Goal: Check status: Check status

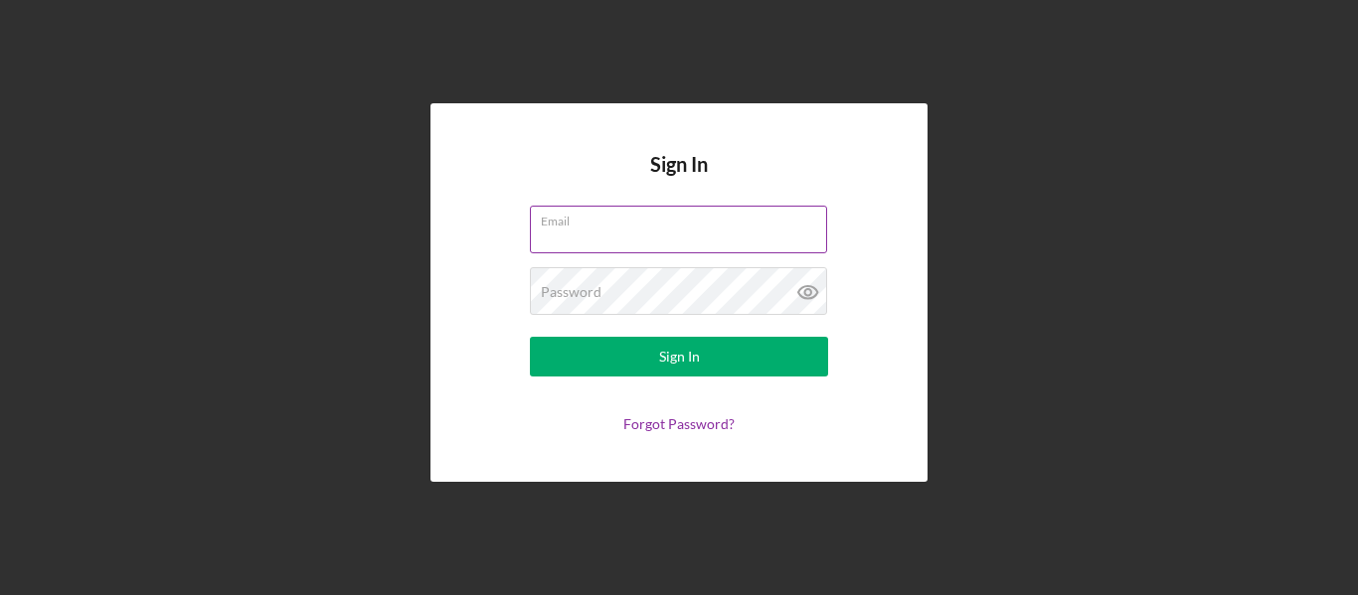
click at [644, 234] on input "Email" at bounding box center [678, 230] width 297 height 48
click at [644, 242] on input "Email" at bounding box center [678, 230] width 297 height 48
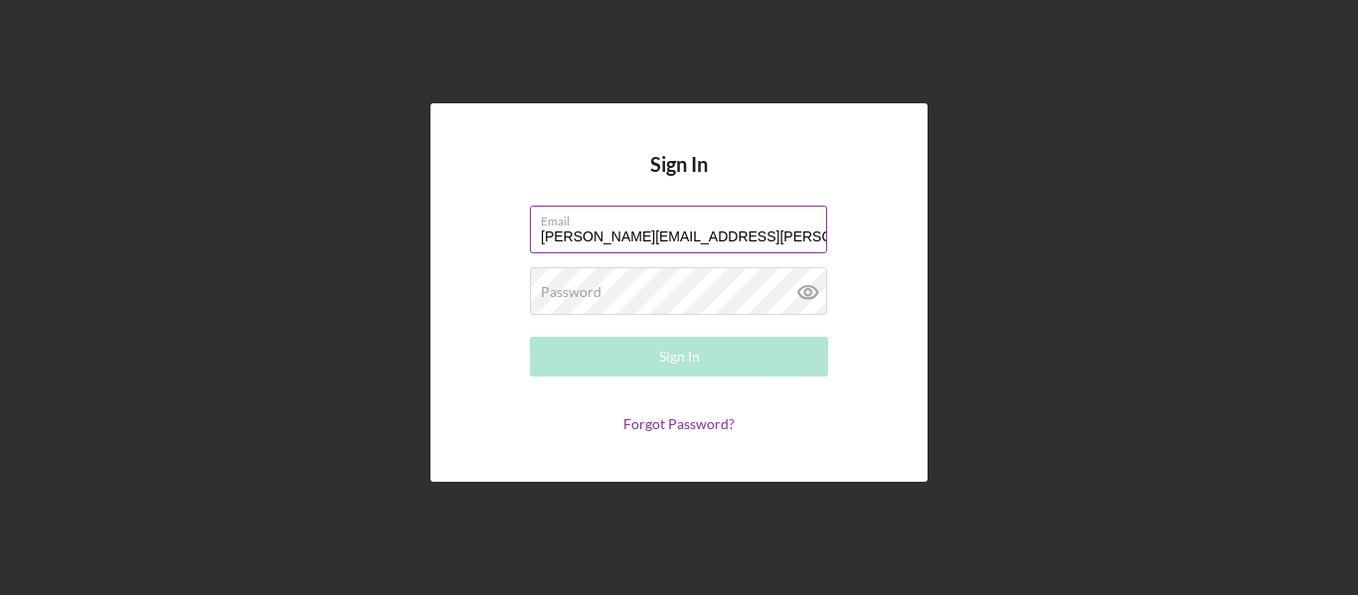
type input "[PERSON_NAME][EMAIL_ADDRESS][PERSON_NAME][DOMAIN_NAME]"
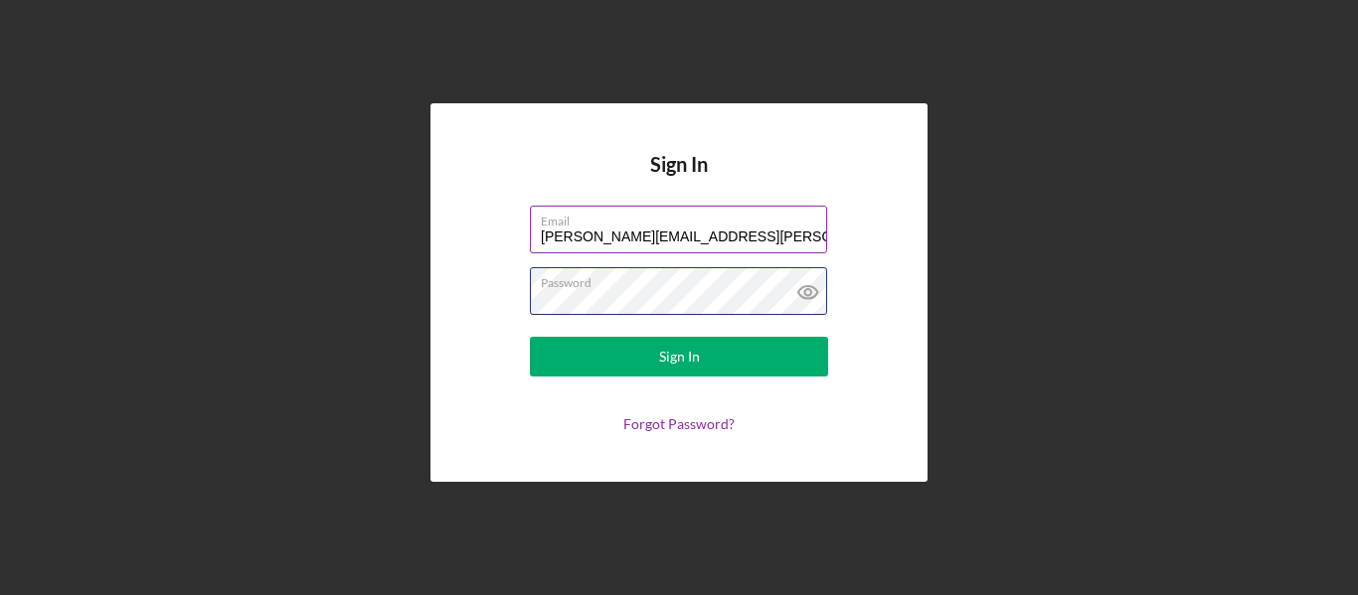
click at [530, 337] on button "Sign In" at bounding box center [679, 357] width 298 height 40
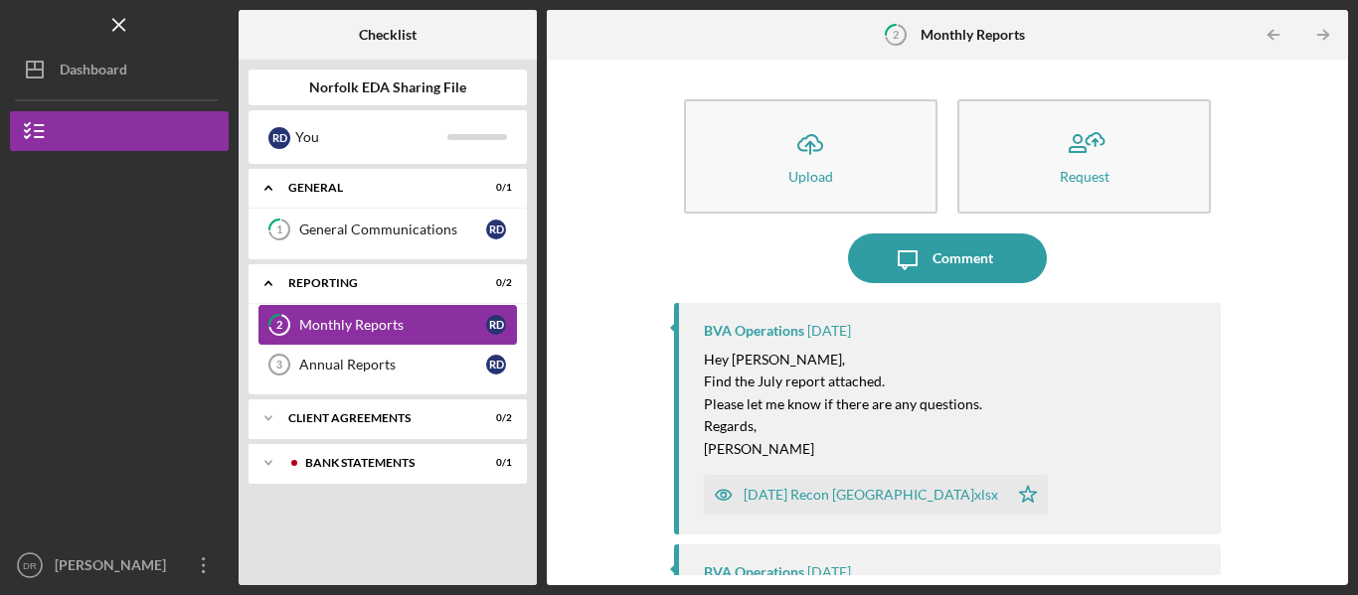
click at [414, 332] on div "Monthly Reports" at bounding box center [392, 325] width 187 height 16
click at [392, 327] on div "Monthly Reports" at bounding box center [392, 325] width 187 height 16
click at [383, 355] on link "Annual Reports 3 Annual Reports R D" at bounding box center [387, 365] width 258 height 40
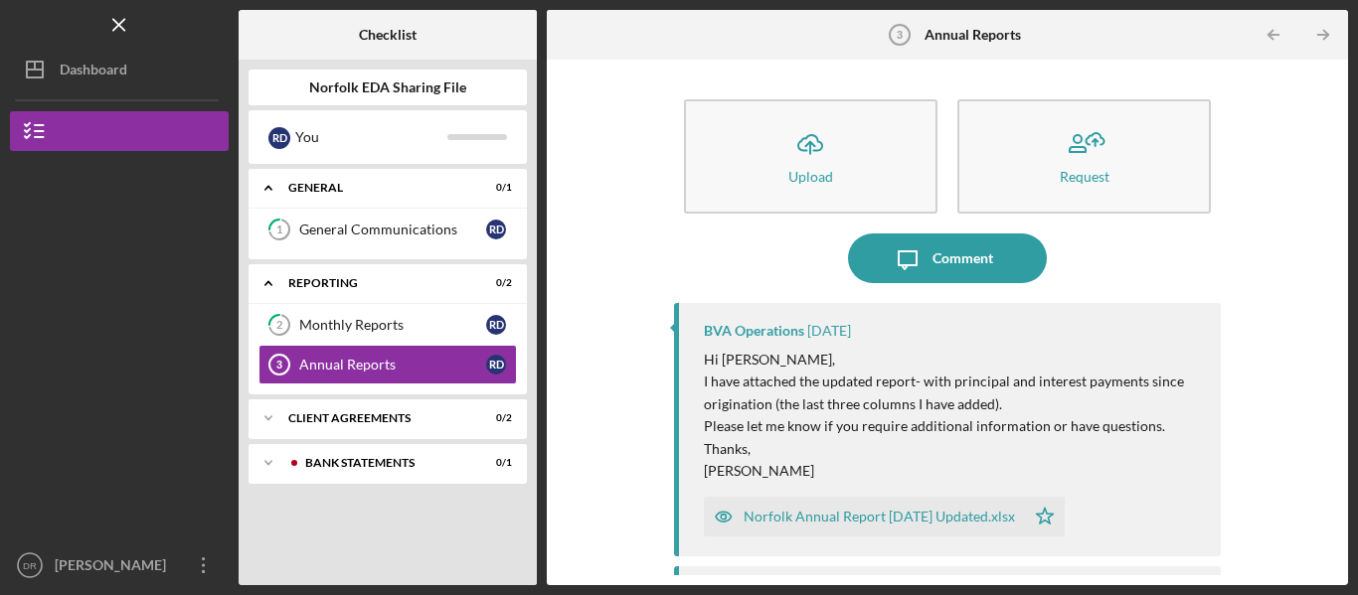
scroll to position [99, 0]
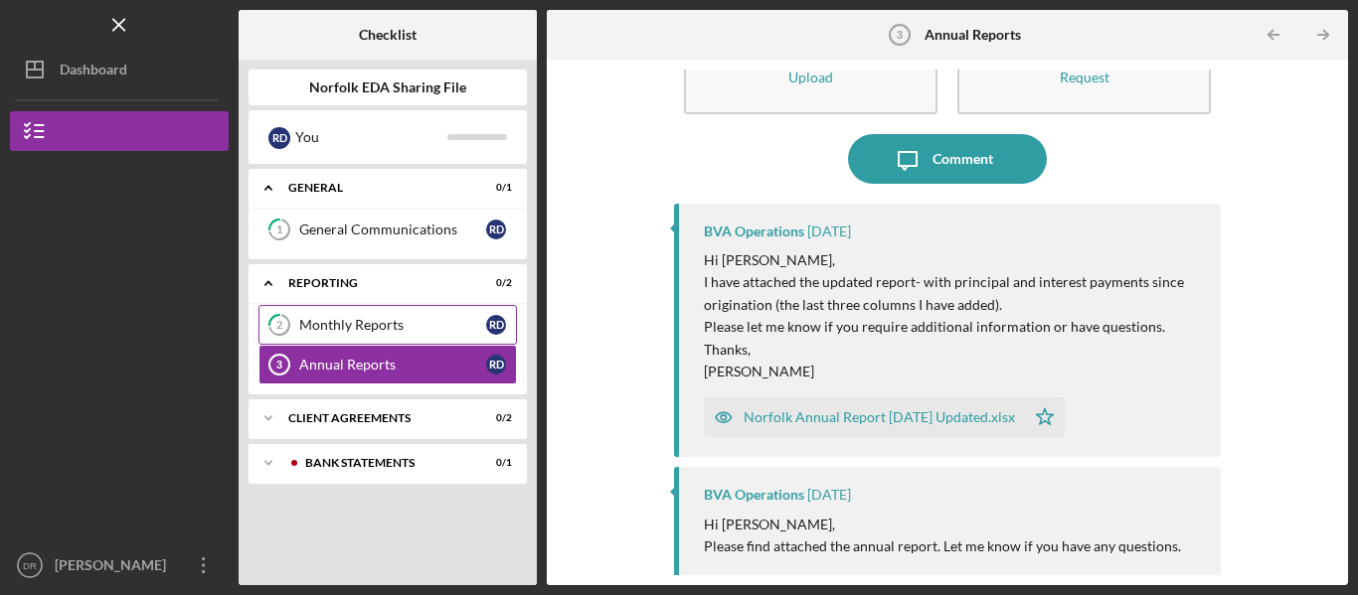
click at [363, 325] on div "Monthly Reports" at bounding box center [392, 325] width 187 height 16
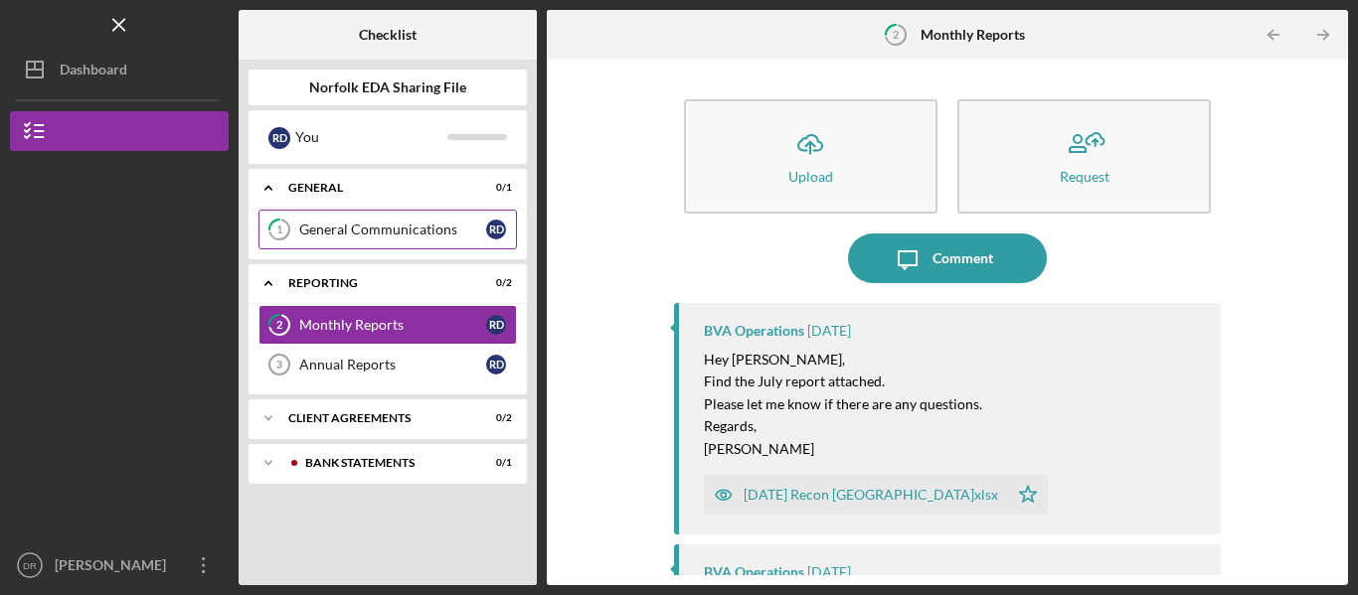
click at [381, 225] on div "General Communications" at bounding box center [392, 230] width 187 height 16
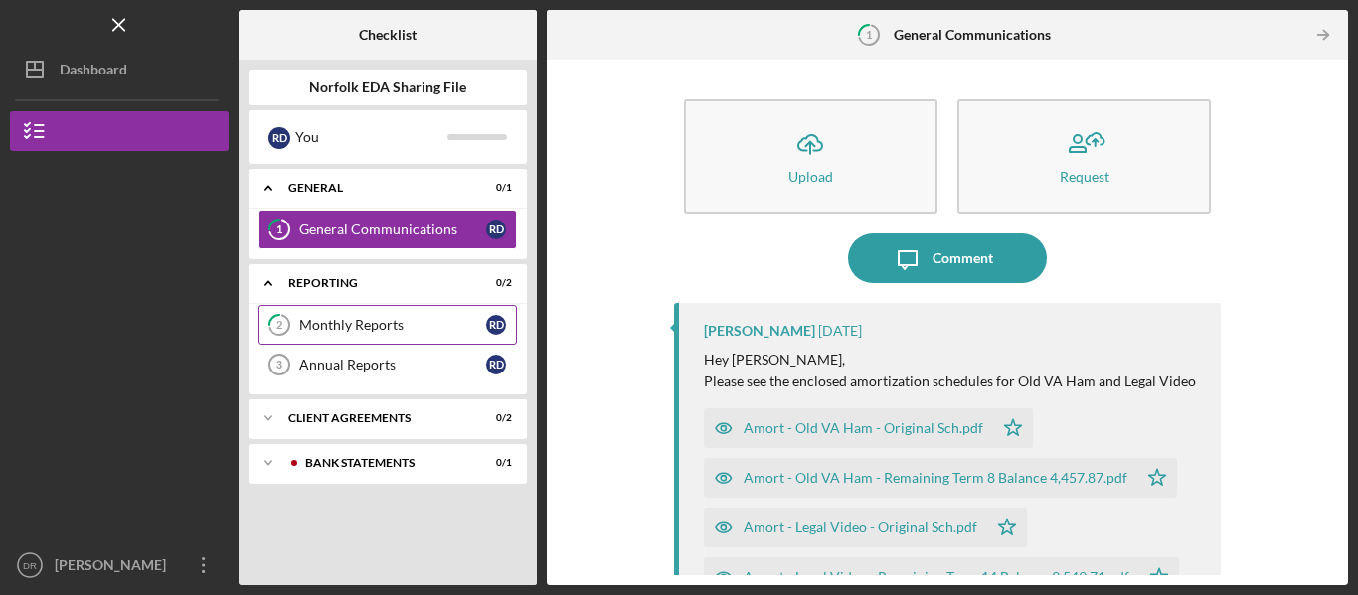
click at [352, 317] on div "Monthly Reports" at bounding box center [392, 325] width 187 height 16
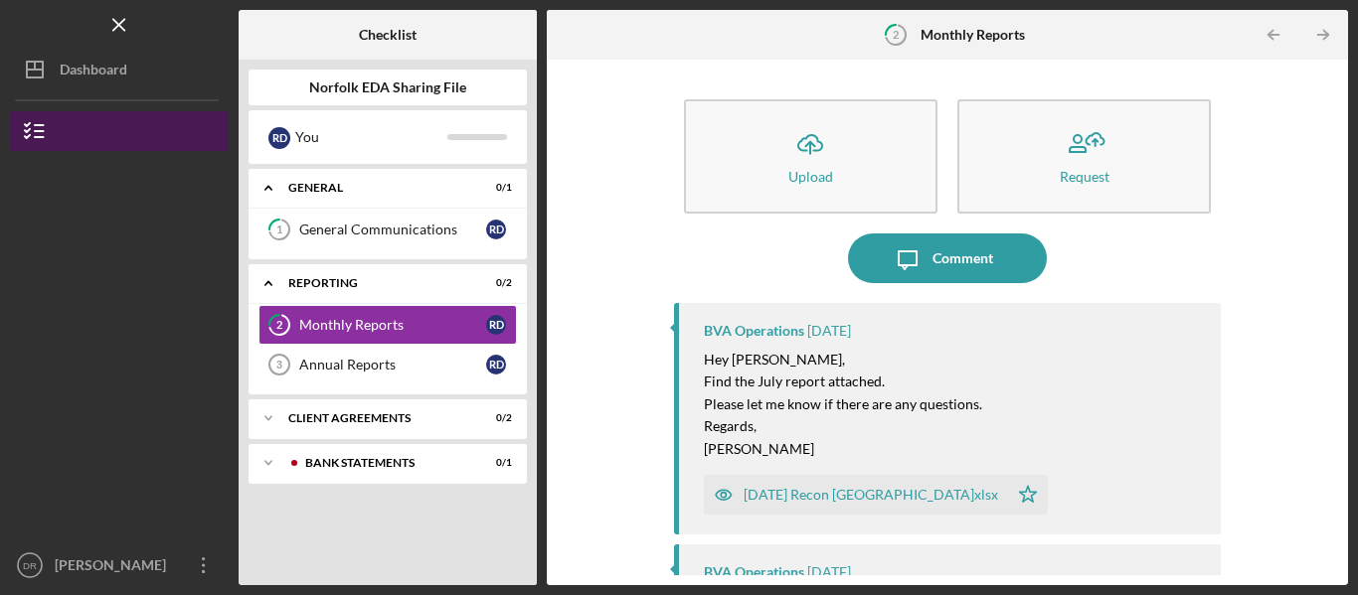
click at [44, 124] on icon "button" at bounding box center [35, 131] width 50 height 50
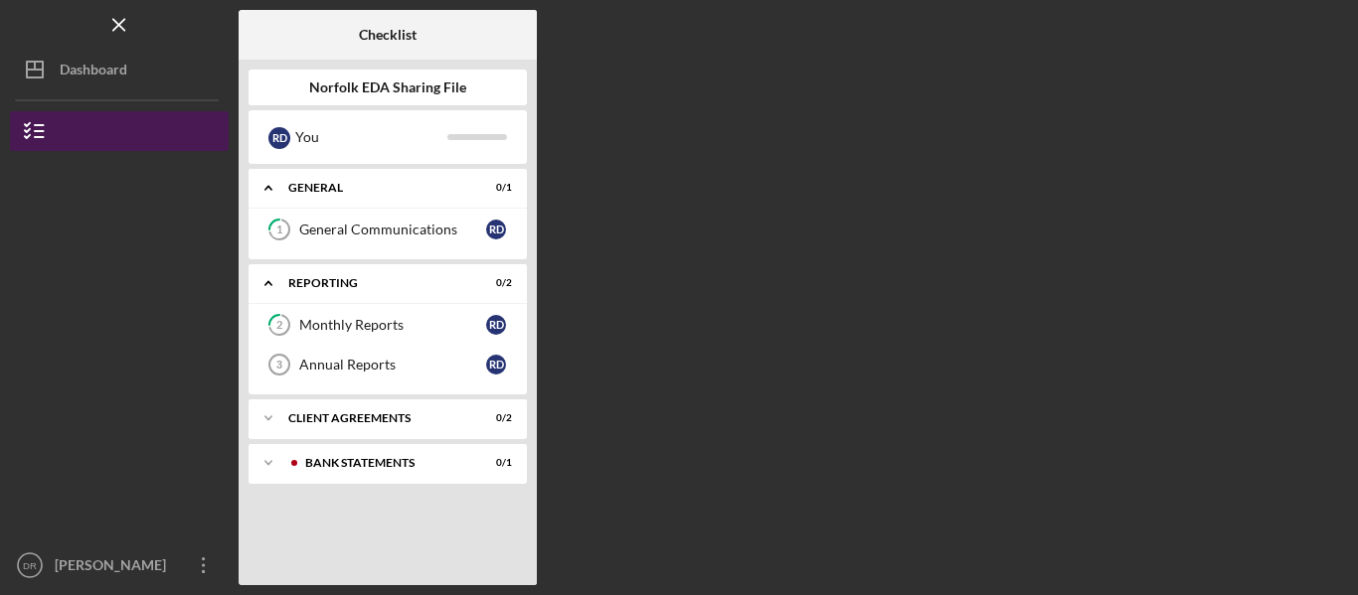
click at [44, 124] on icon "button" at bounding box center [35, 131] width 50 height 50
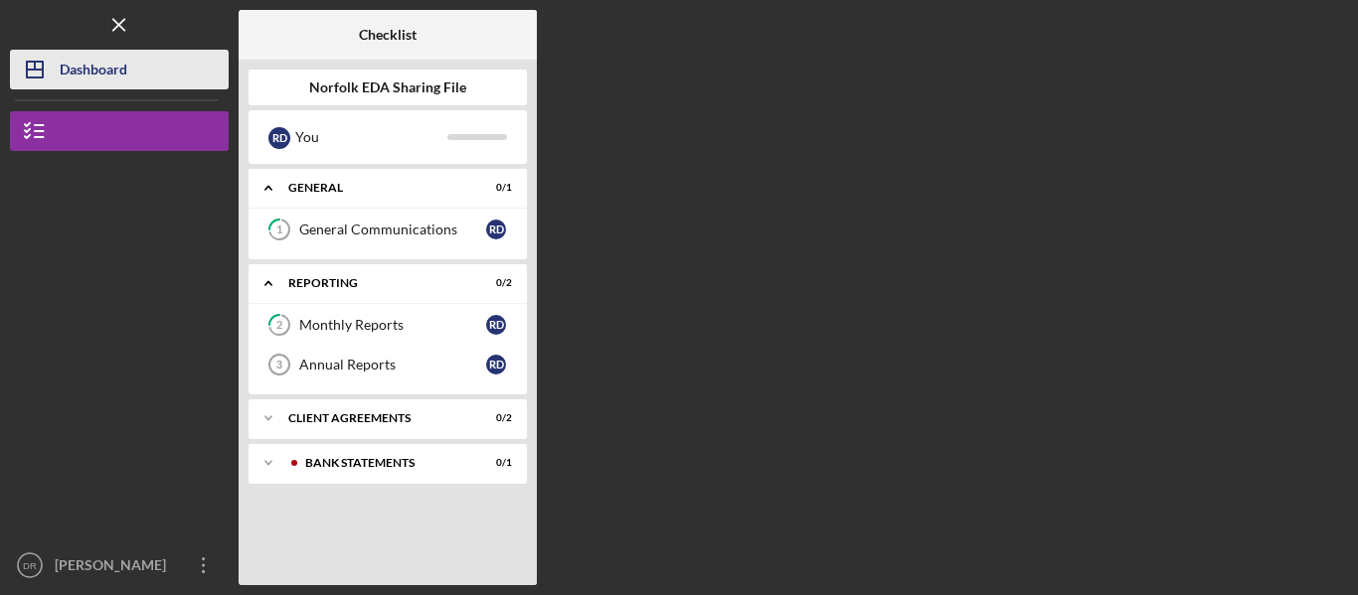
click at [41, 70] on line "button" at bounding box center [35, 70] width 16 height 0
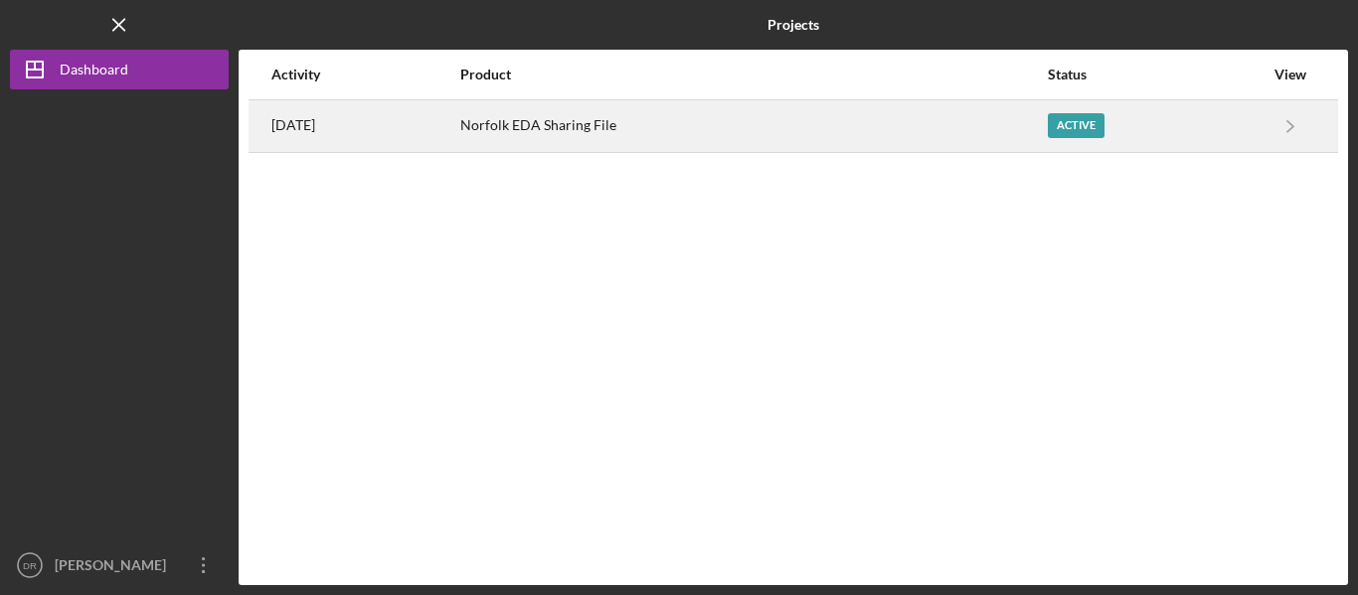
click at [1104, 127] on div "Active" at bounding box center [1076, 125] width 57 height 25
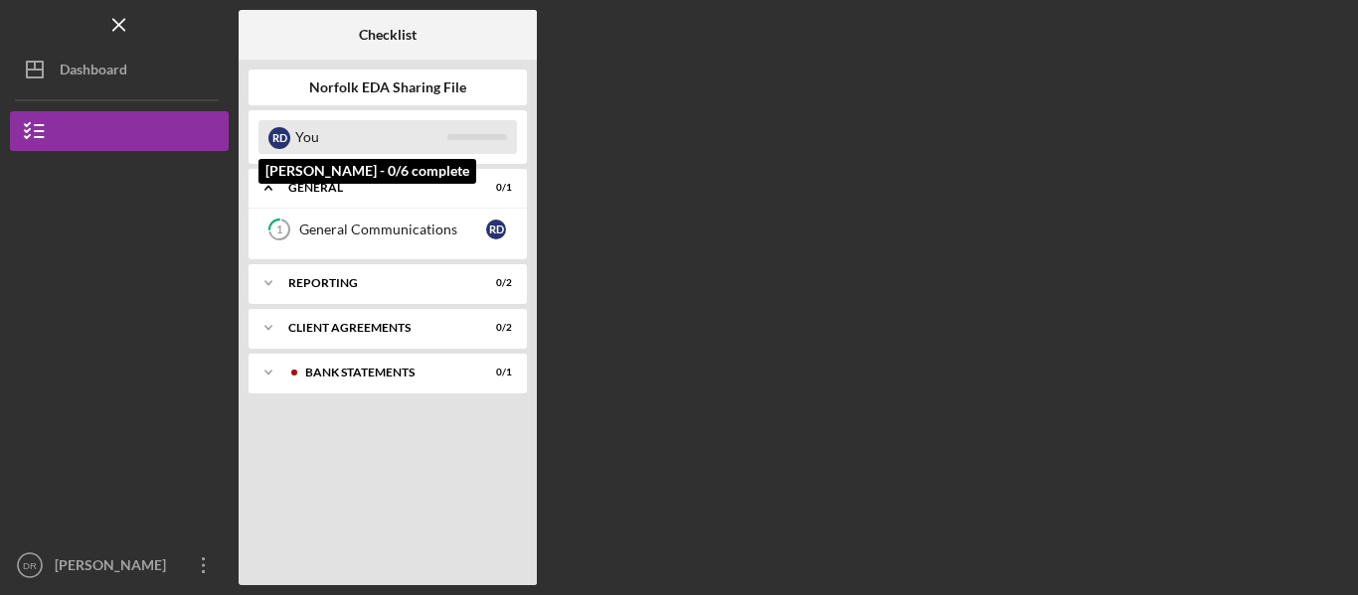
click at [443, 122] on div "You" at bounding box center [371, 137] width 152 height 34
click at [443, 133] on div "You" at bounding box center [371, 137] width 152 height 34
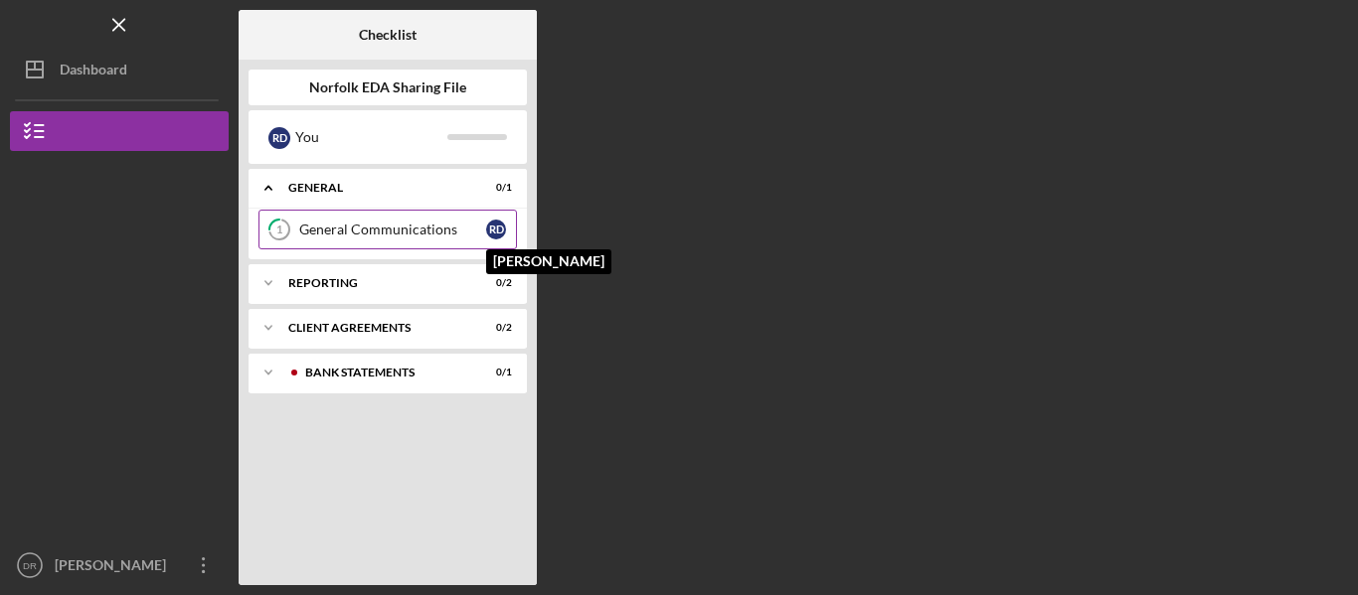
click at [489, 231] on div "R D" at bounding box center [496, 230] width 20 height 20
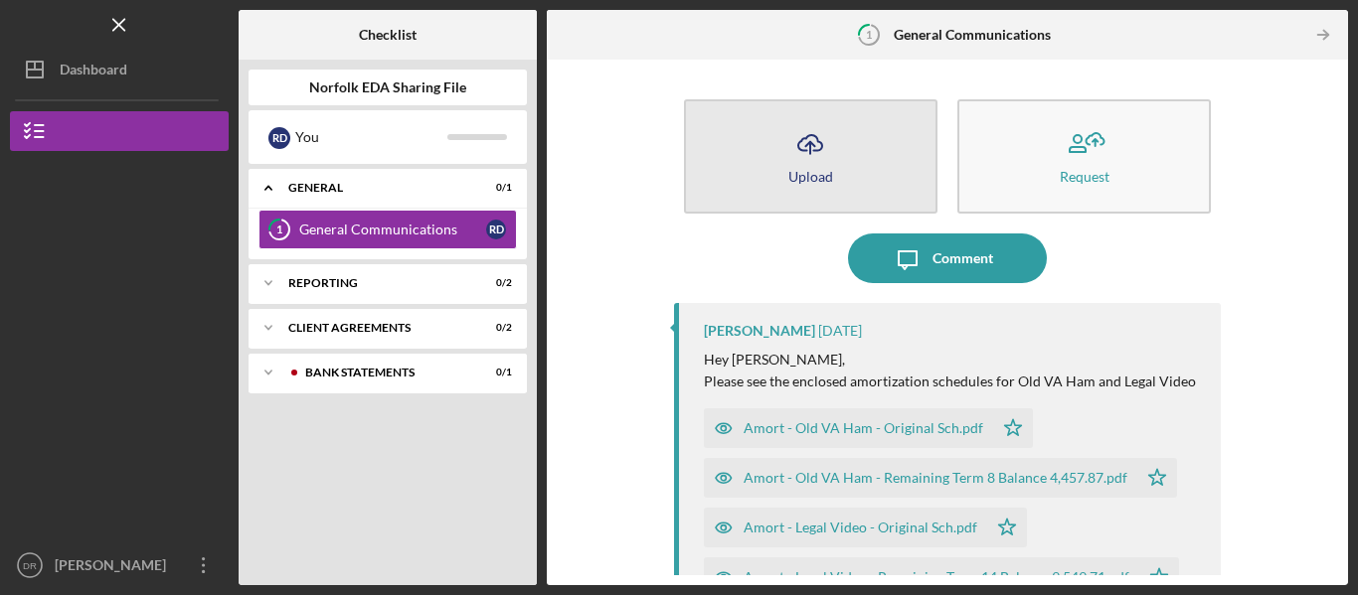
click at [827, 175] on div "Upload" at bounding box center [810, 176] width 45 height 15
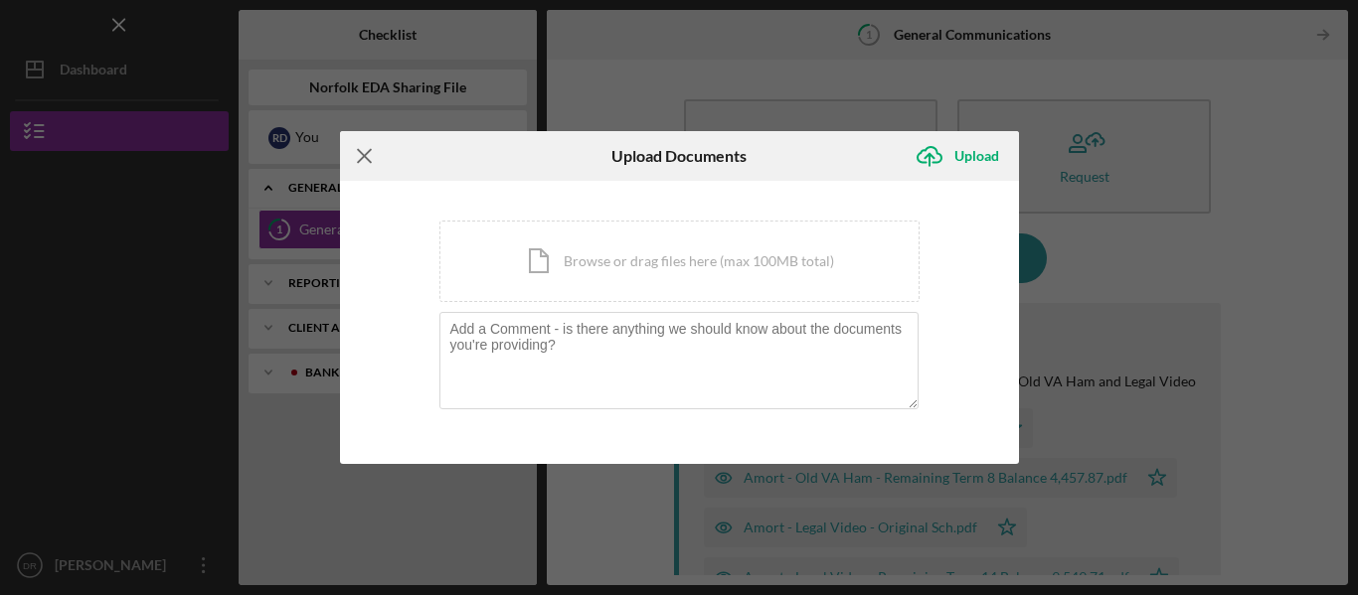
click at [371, 150] on line at bounding box center [364, 155] width 13 height 13
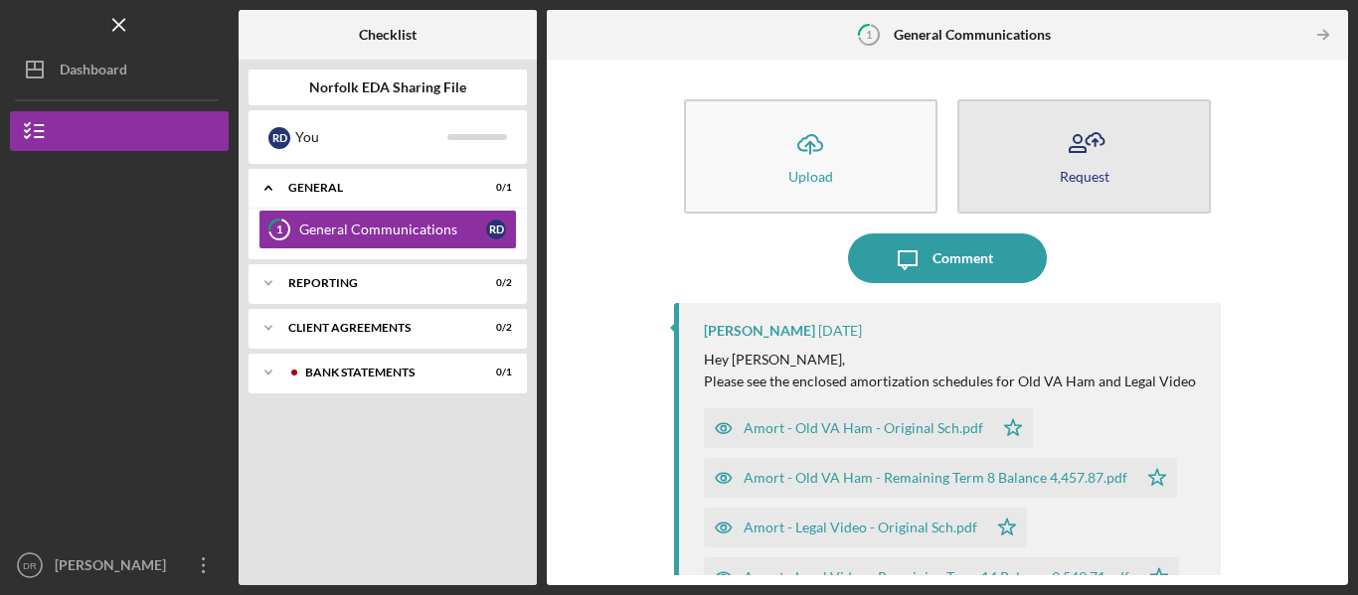
click at [1077, 167] on button "Request" at bounding box center [1083, 156] width 253 height 114
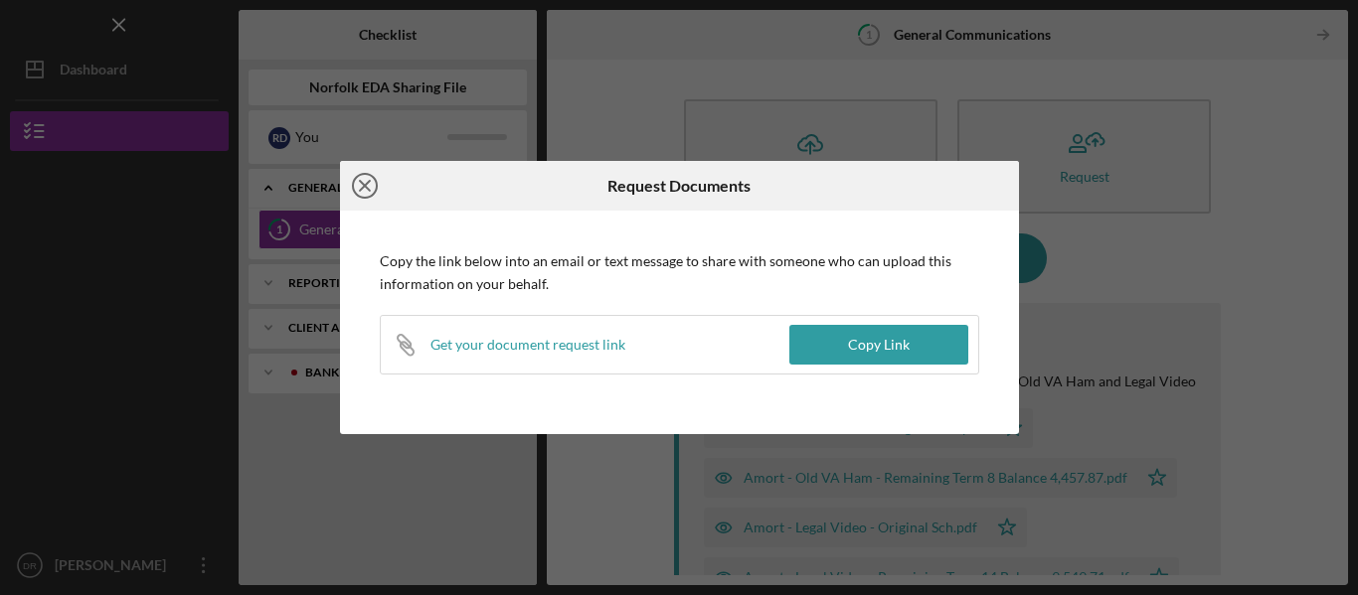
click at [372, 179] on icon "Icon/Close" at bounding box center [365, 186] width 50 height 50
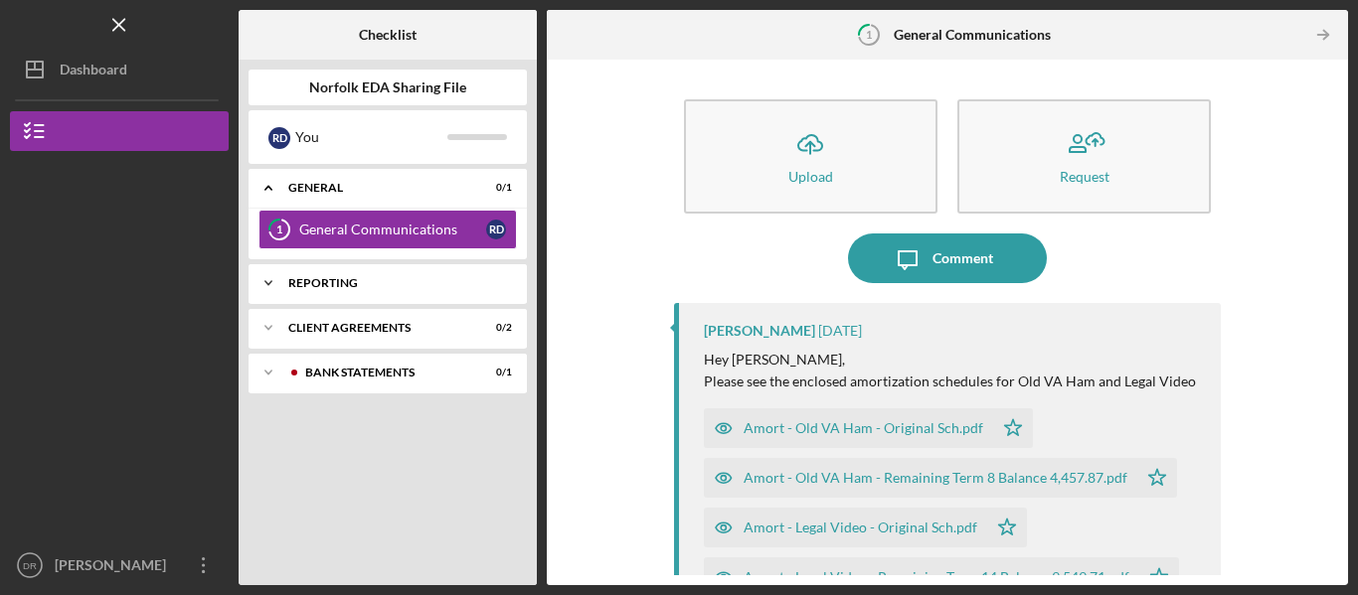
click at [328, 278] on div "Reporting" at bounding box center [395, 283] width 214 height 12
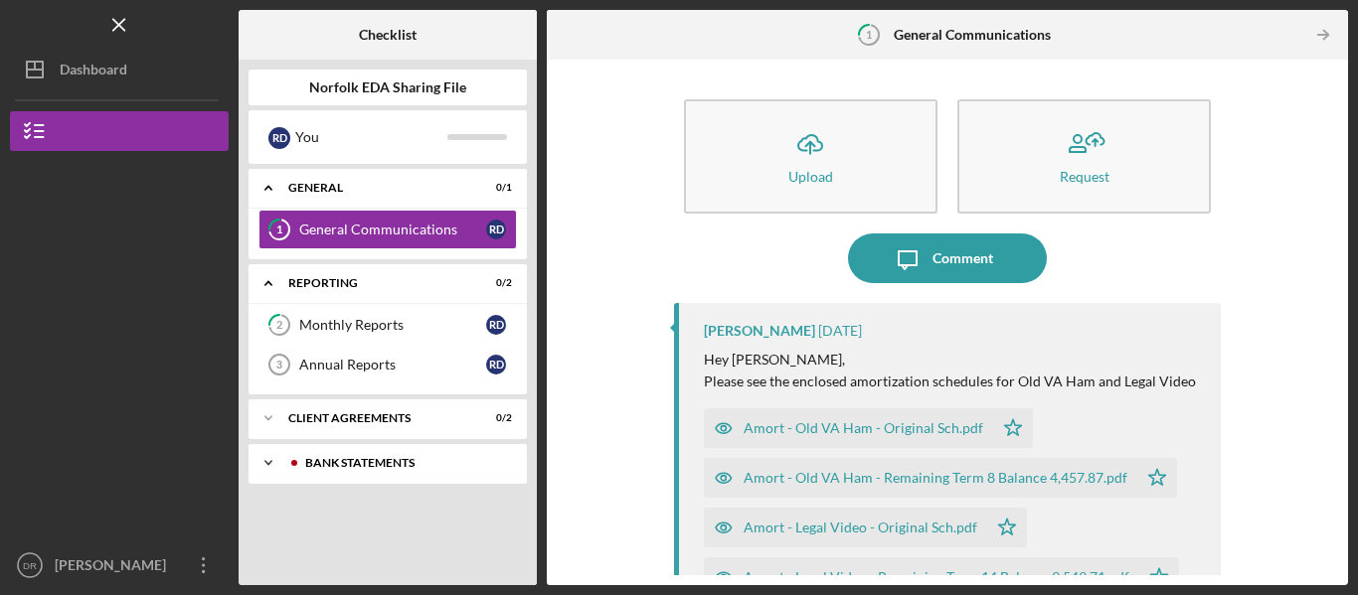
click at [365, 475] on div "Icon/Expander Bank Statements 0 / 1" at bounding box center [388, 463] width 278 height 40
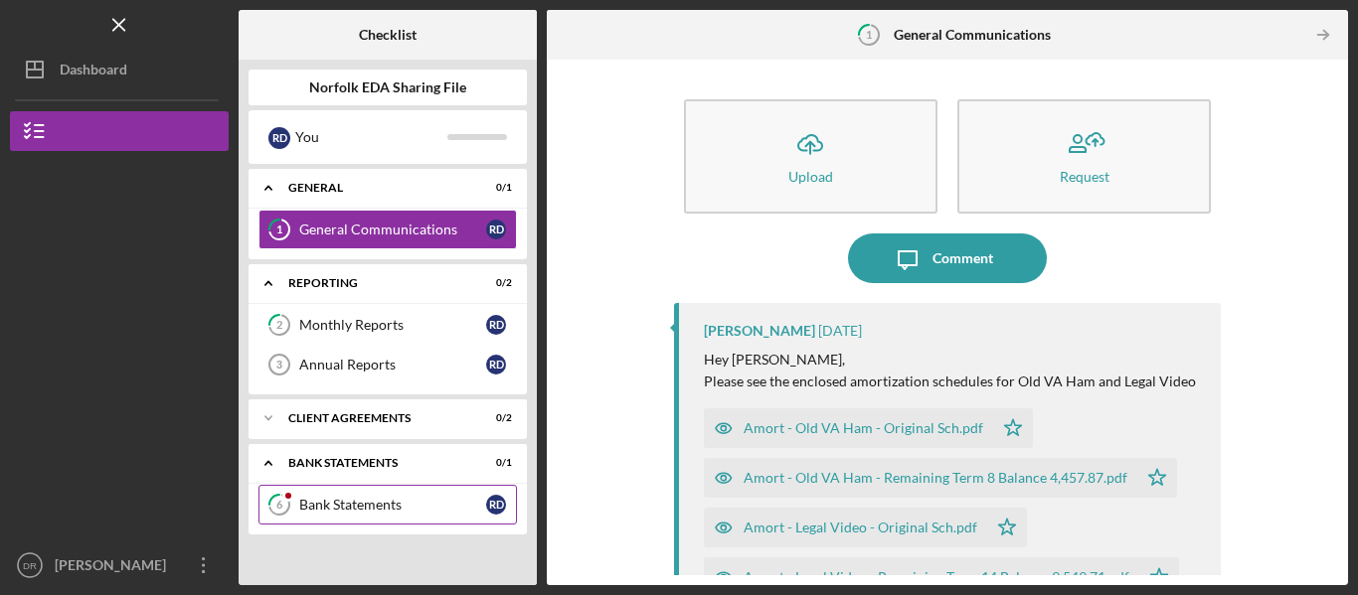
click at [332, 510] on div "Bank Statements" at bounding box center [392, 505] width 187 height 16
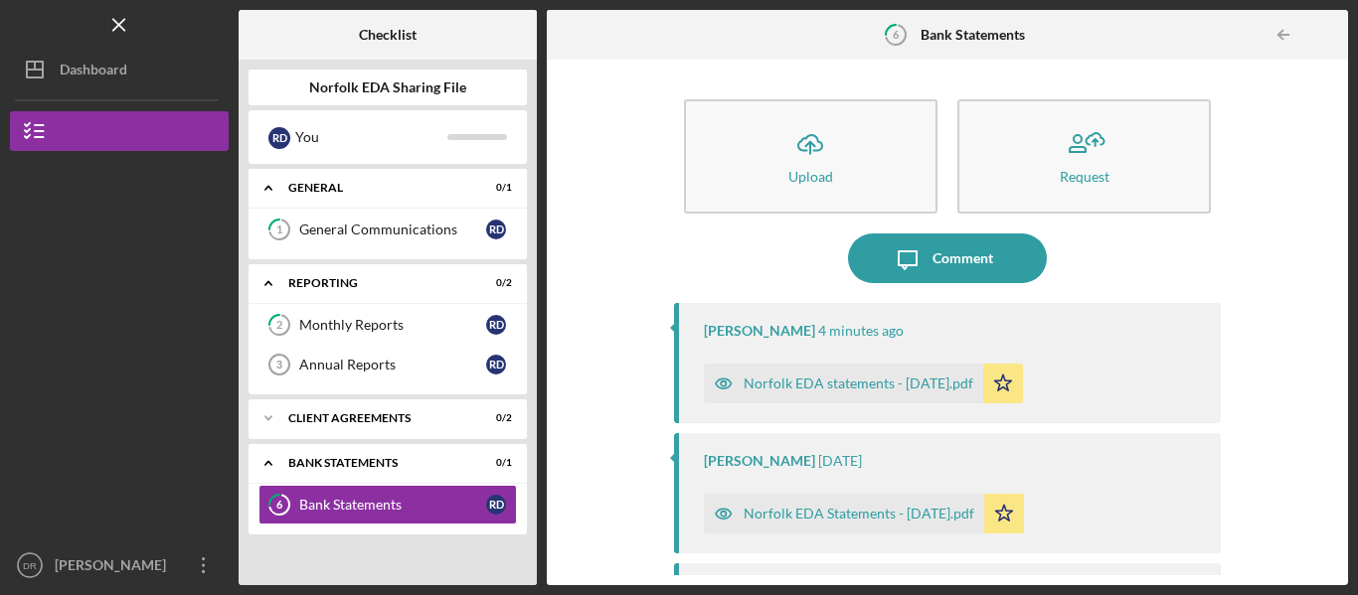
click at [825, 385] on div "Norfolk EDA statements - [DATE].pdf" at bounding box center [859, 384] width 230 height 16
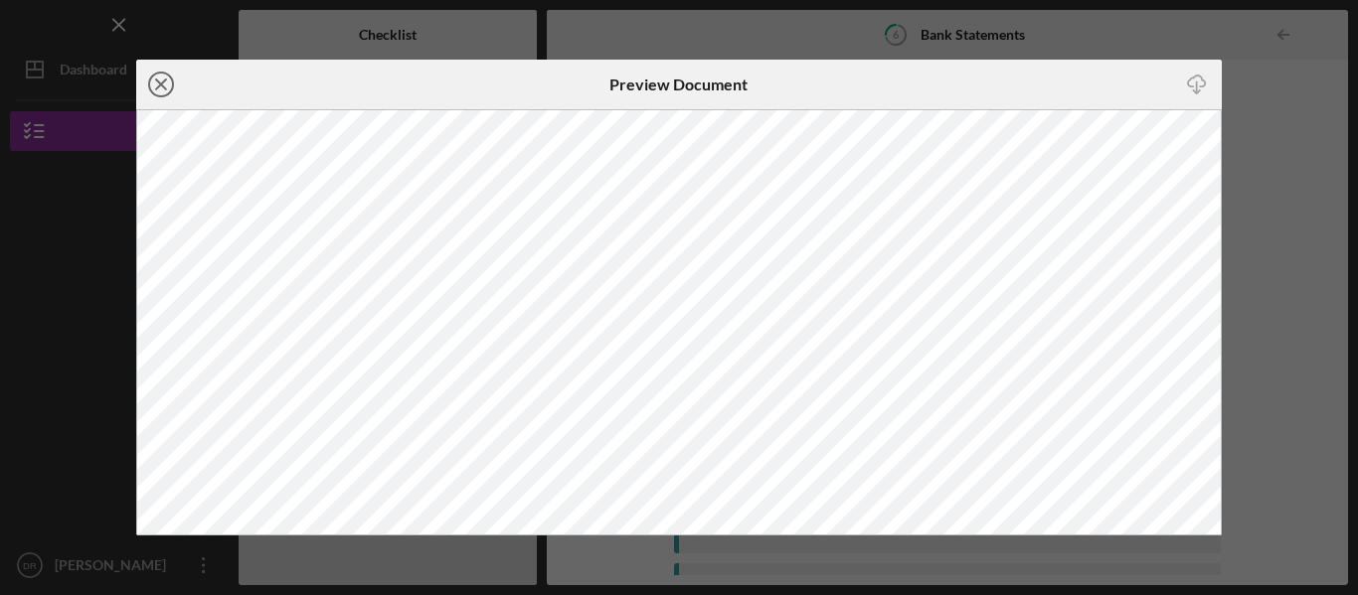
click at [166, 89] on line at bounding box center [161, 85] width 10 height 10
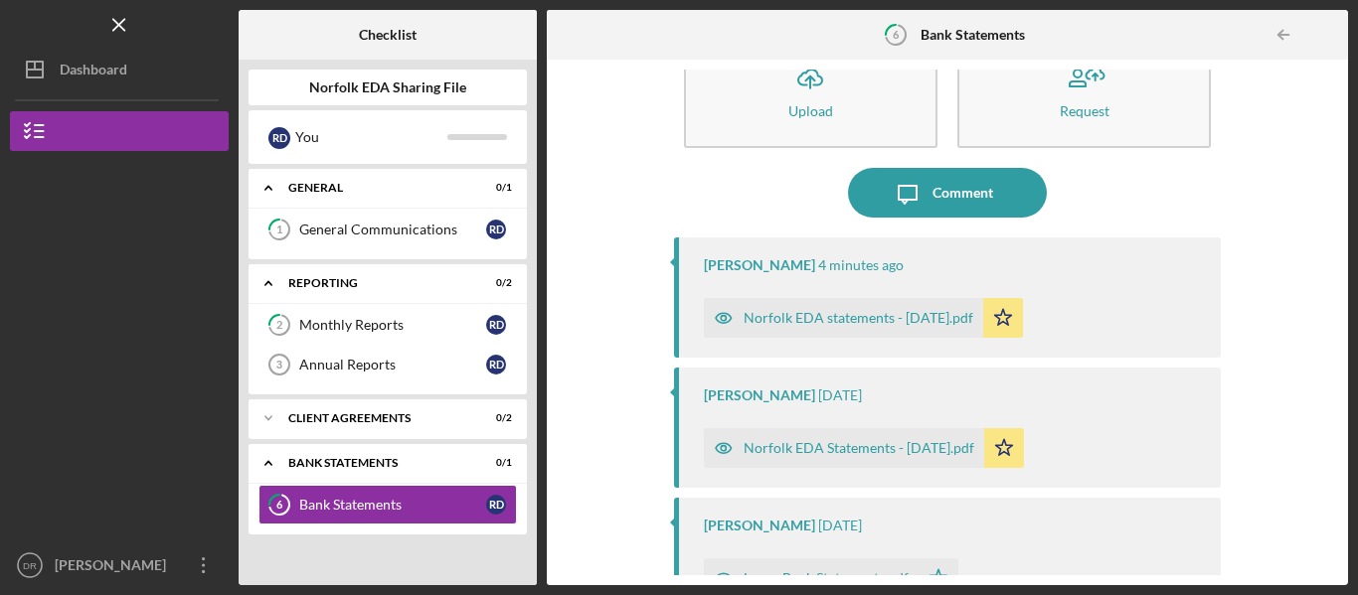
scroll to position [99, 0]
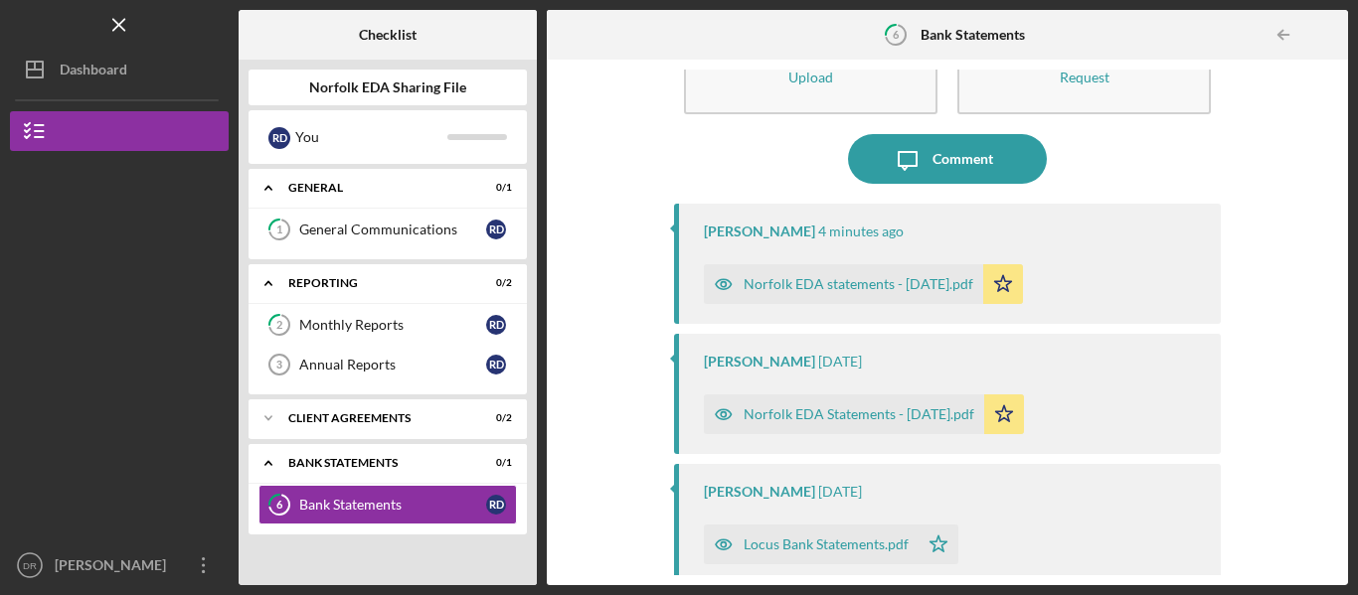
click at [784, 418] on div "Norfolk EDA Statements - [DATE].pdf" at bounding box center [859, 415] width 231 height 16
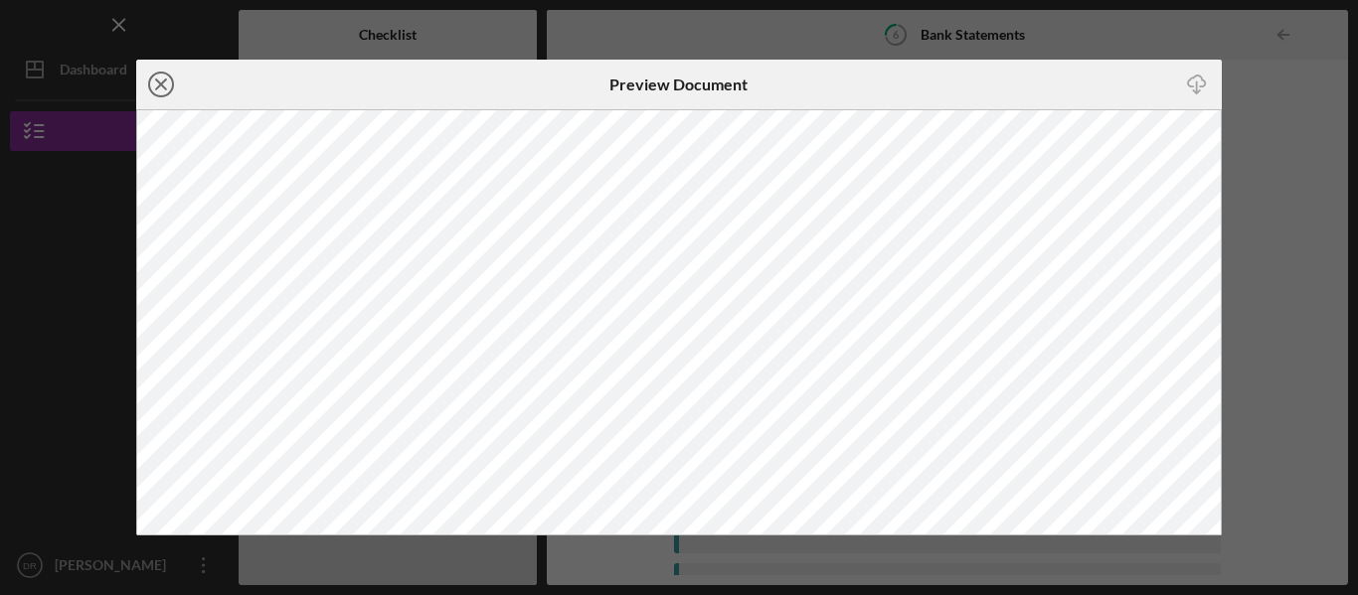
click at [168, 84] on icon "Icon/Close" at bounding box center [161, 85] width 50 height 50
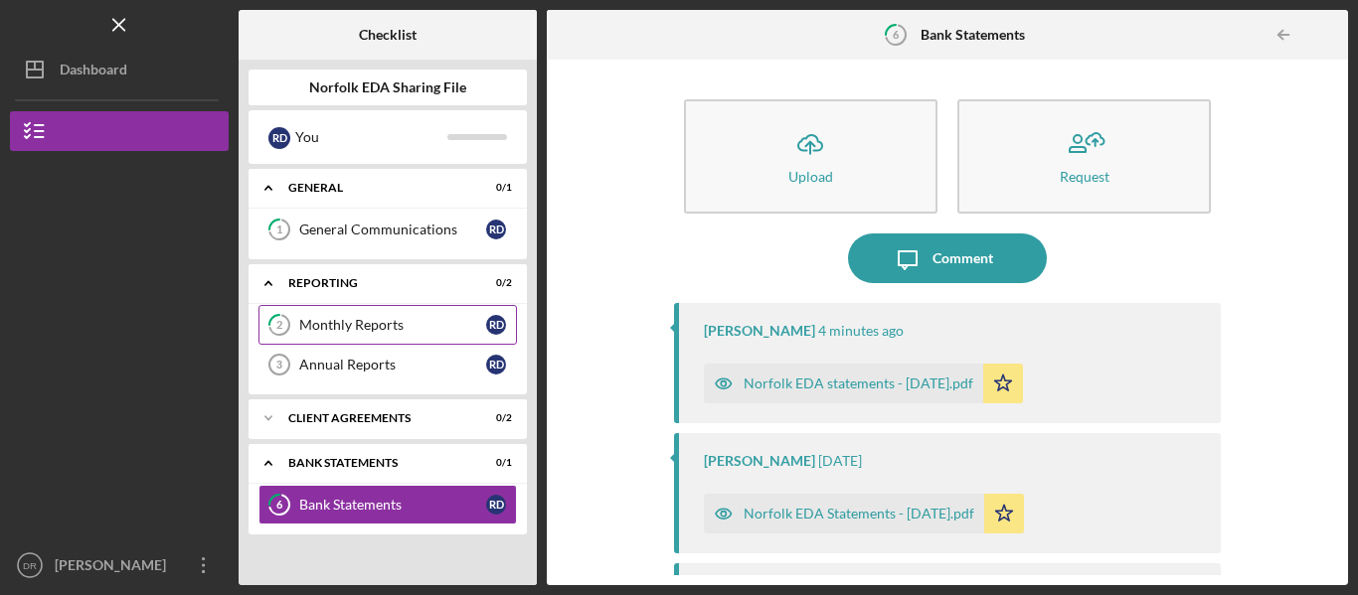
click at [284, 327] on icon "2" at bounding box center [279, 325] width 50 height 50
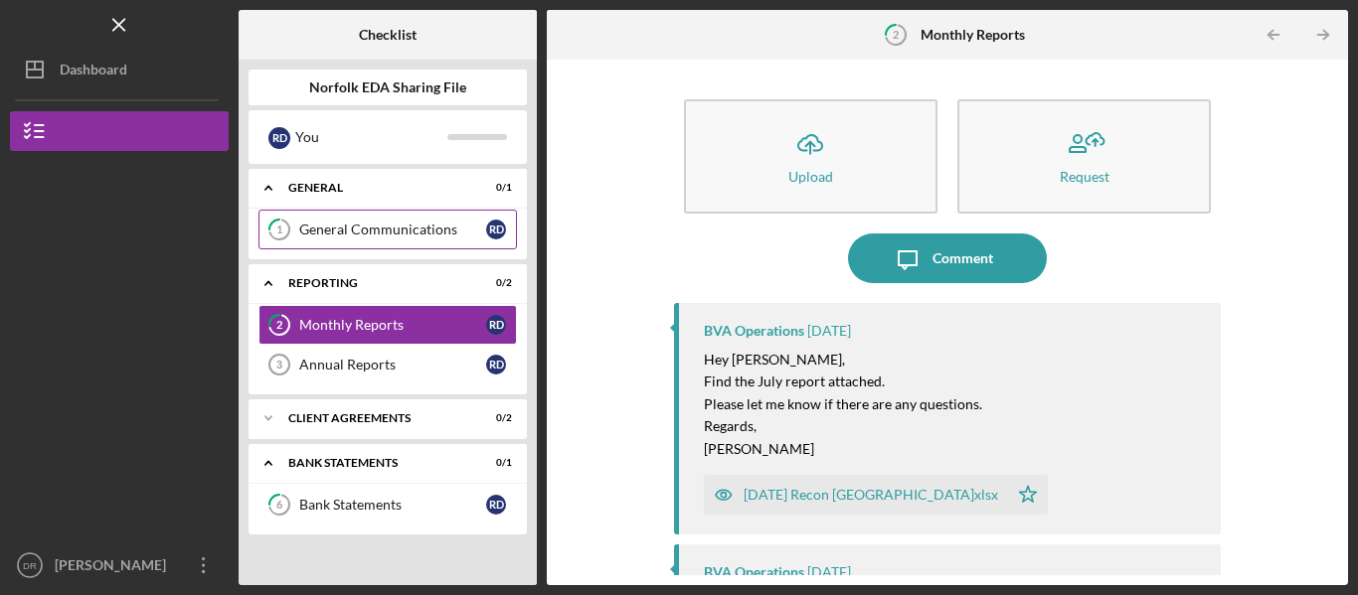
click at [352, 218] on link "1 General Communications R D" at bounding box center [387, 230] width 258 height 40
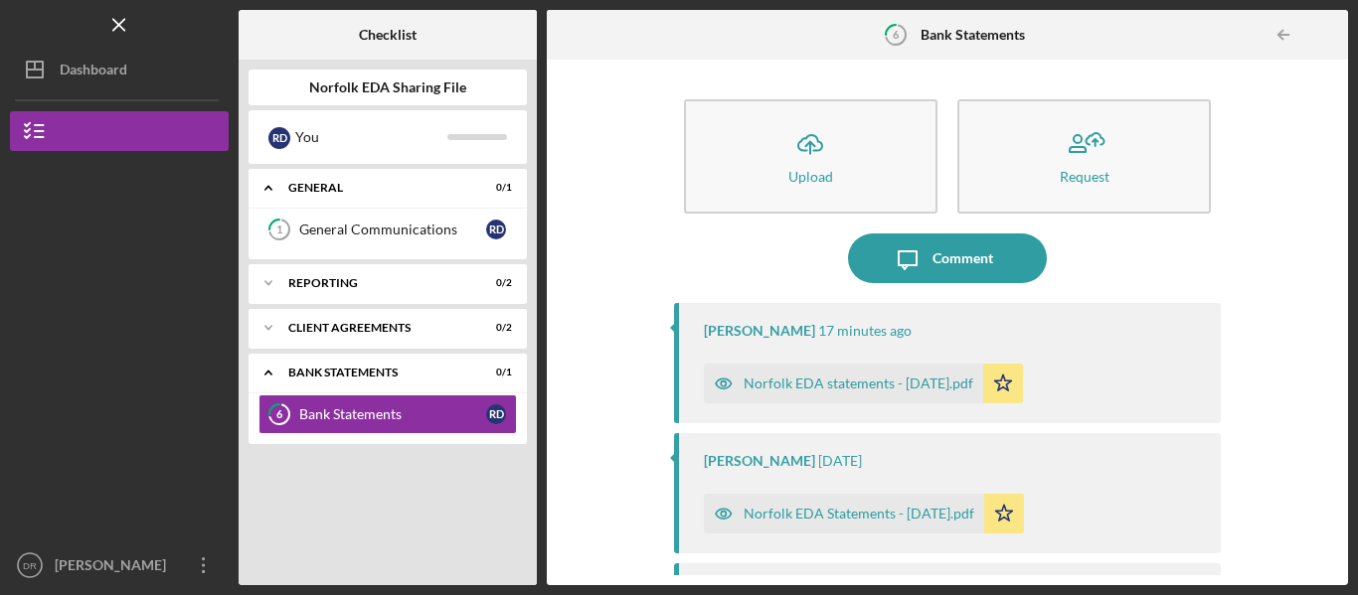
click at [890, 381] on div "Norfolk EDA statements - [DATE].pdf" at bounding box center [859, 384] width 230 height 16
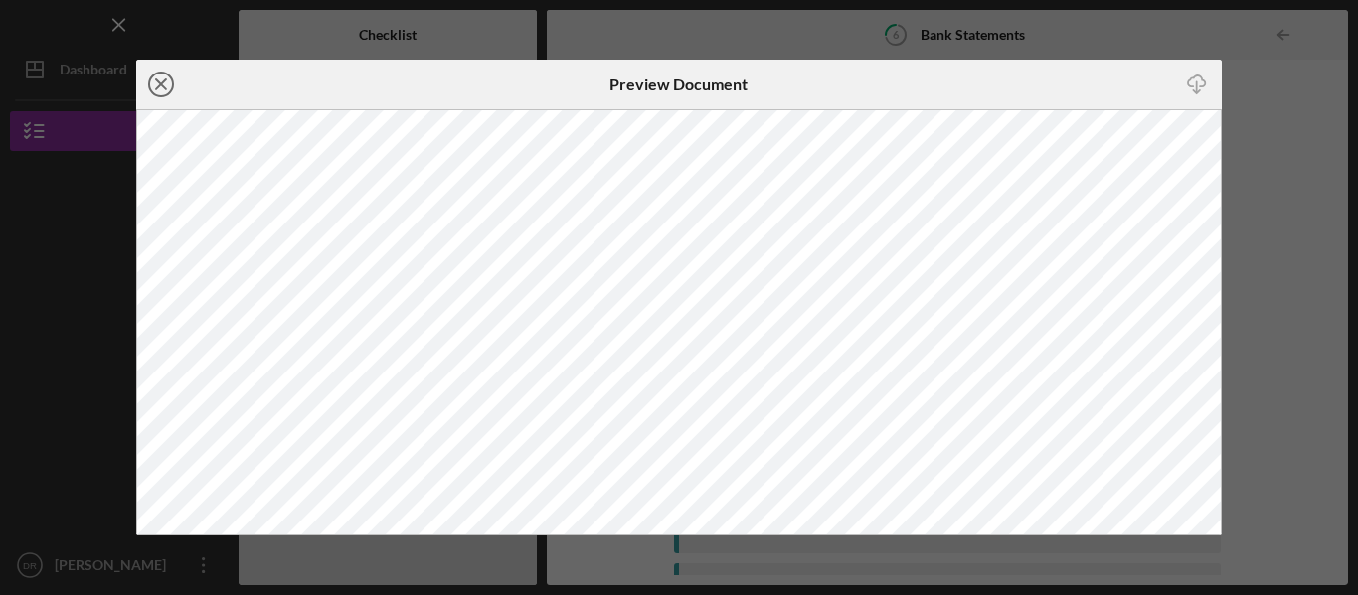
click at [157, 90] on icon "Icon/Close" at bounding box center [161, 85] width 50 height 50
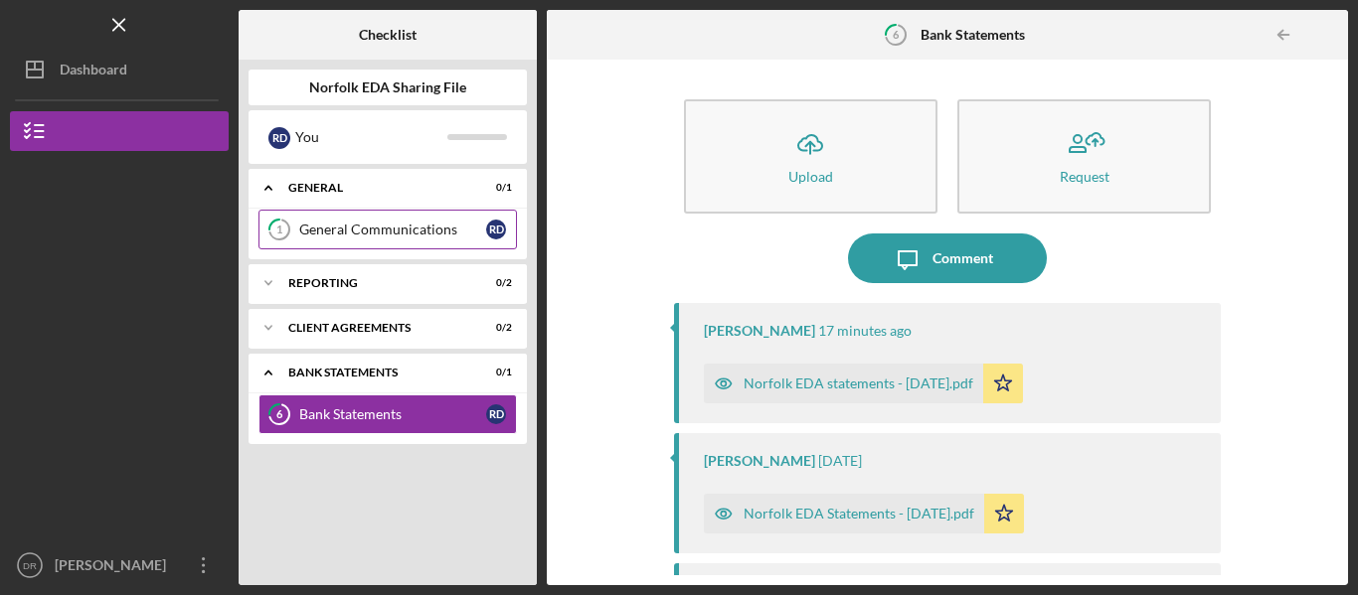
click at [381, 222] on div "General Communications" at bounding box center [392, 230] width 187 height 16
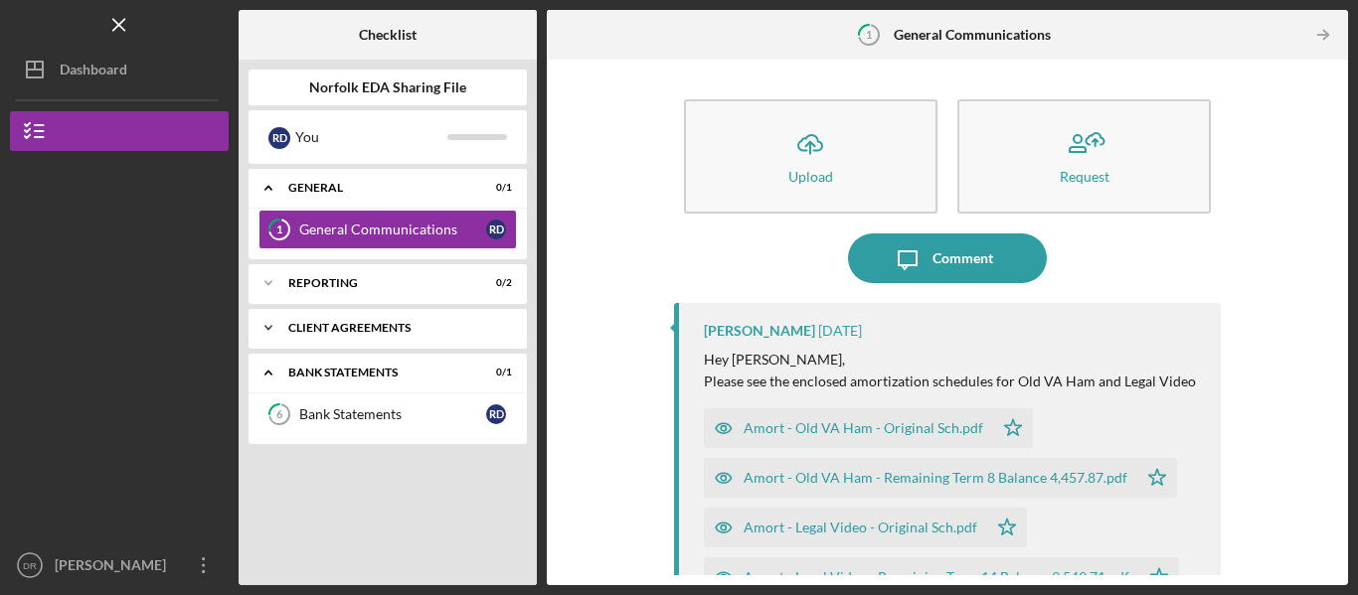
click at [297, 332] on div "Client Agreements" at bounding box center [395, 328] width 214 height 12
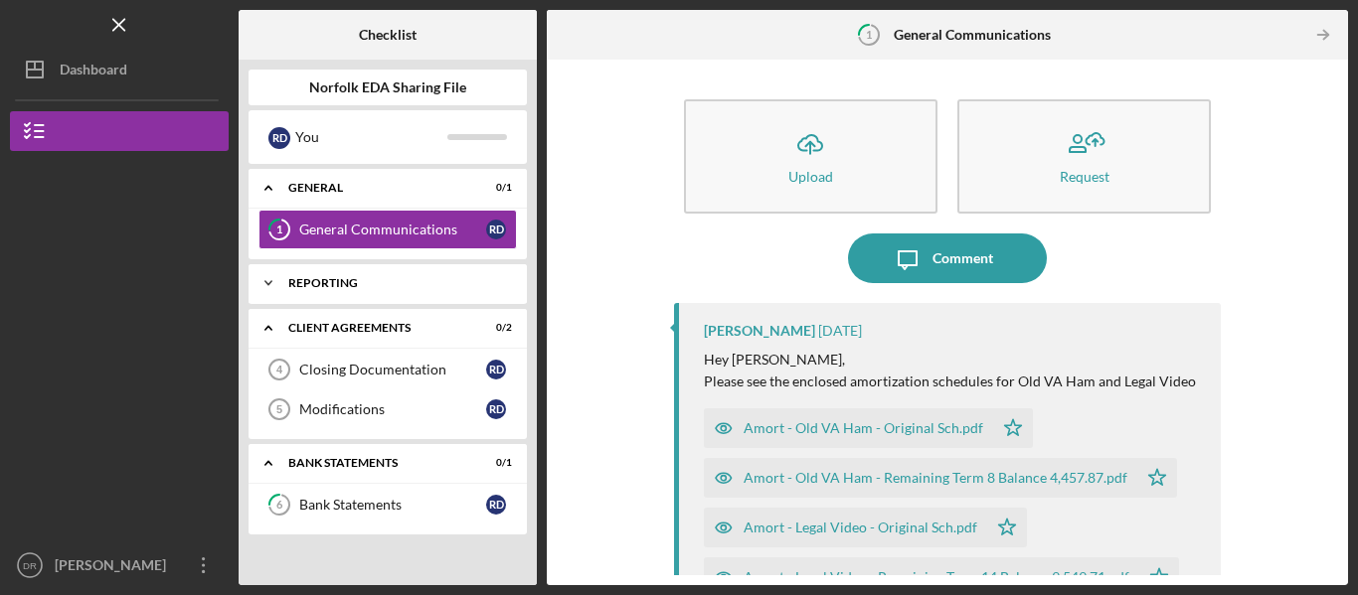
click at [304, 288] on div "Reporting" at bounding box center [395, 283] width 214 height 12
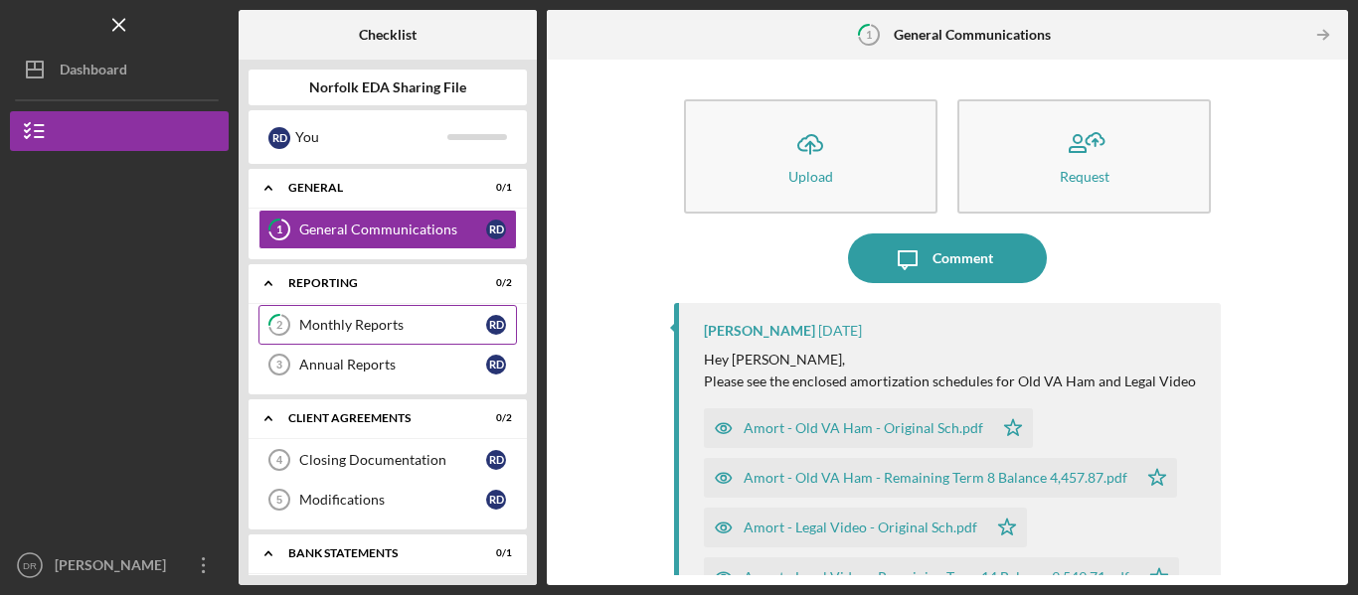
click at [381, 333] on div "Monthly Reports" at bounding box center [392, 325] width 187 height 16
